Goal: Transaction & Acquisition: Purchase product/service

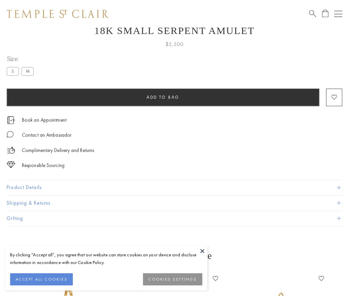
scroll to position [27, 0]
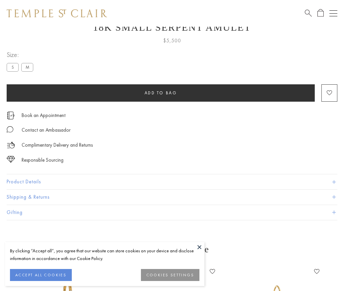
click at [161, 93] on span "Add to bag" at bounding box center [161, 93] width 33 height 6
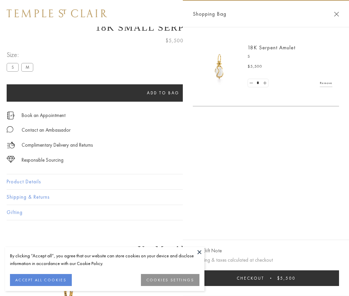
click at [266, 278] on button "Checkout $5,500" at bounding box center [266, 278] width 146 height 16
